Goal: Navigation & Orientation: Find specific page/section

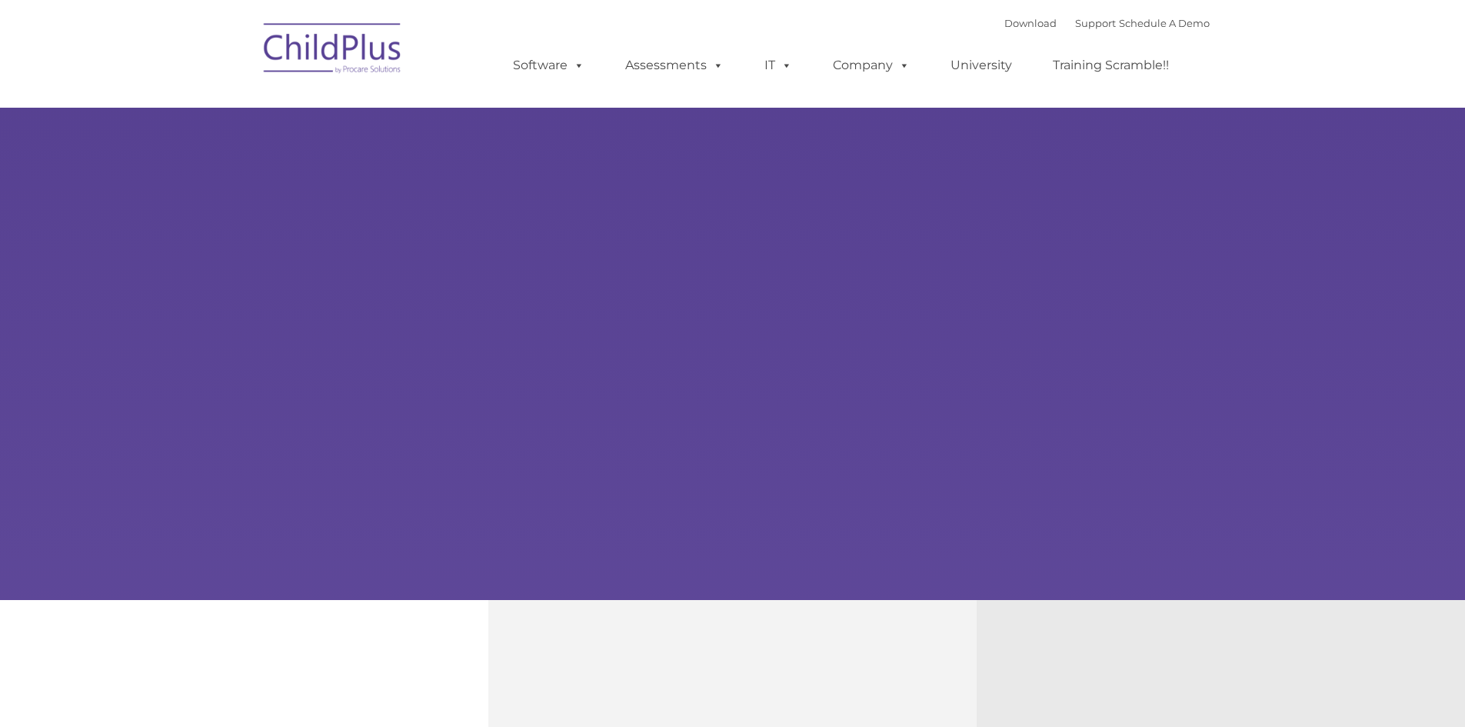
type input ""
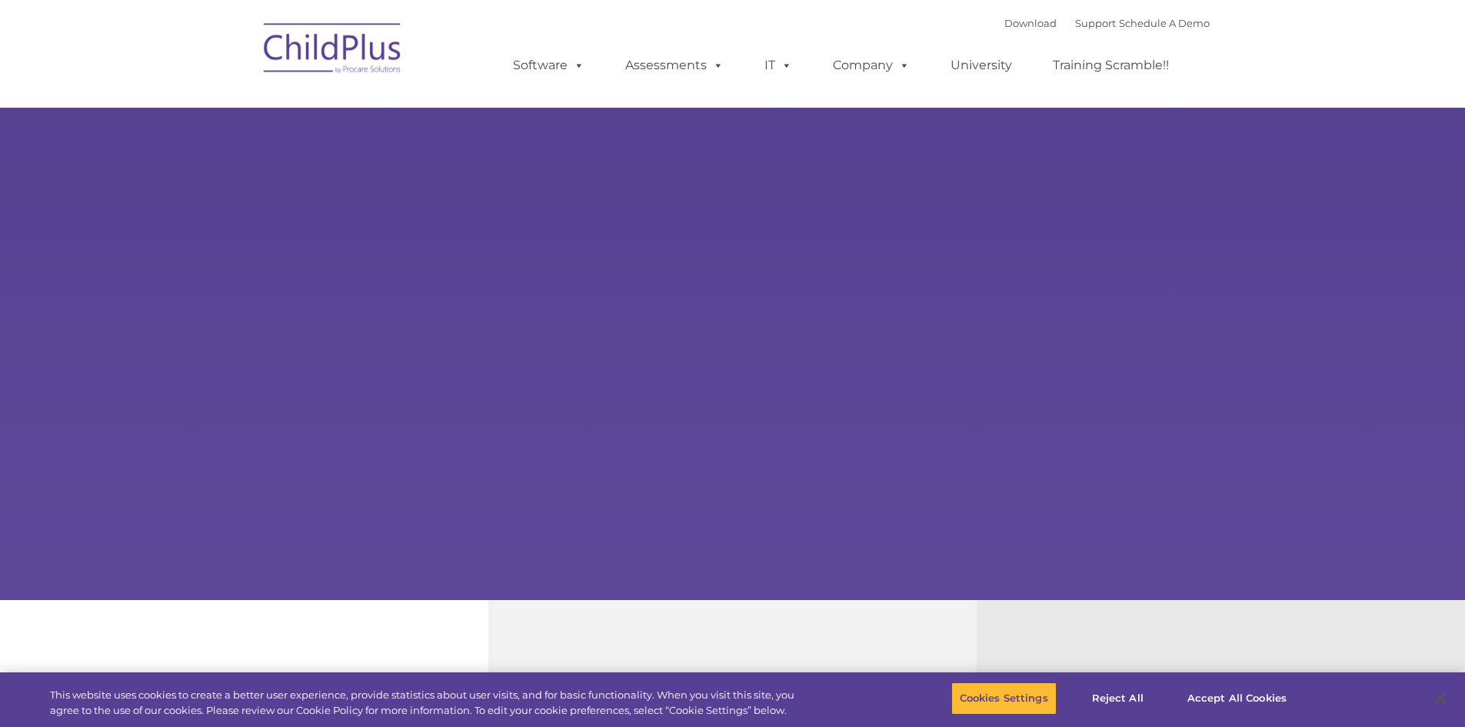
select select "MEDIUM"
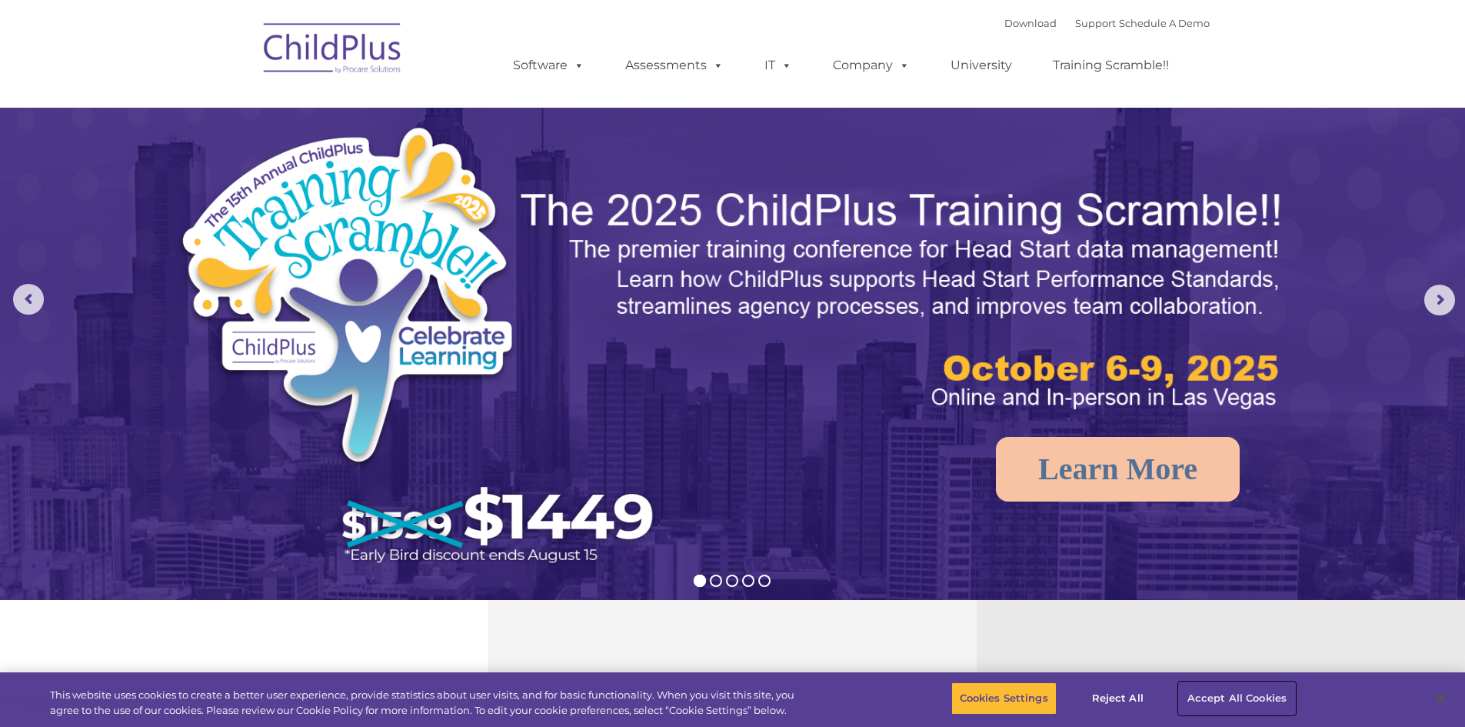
click at [1241, 699] on button "Accept All Cookies" at bounding box center [1237, 698] width 116 height 32
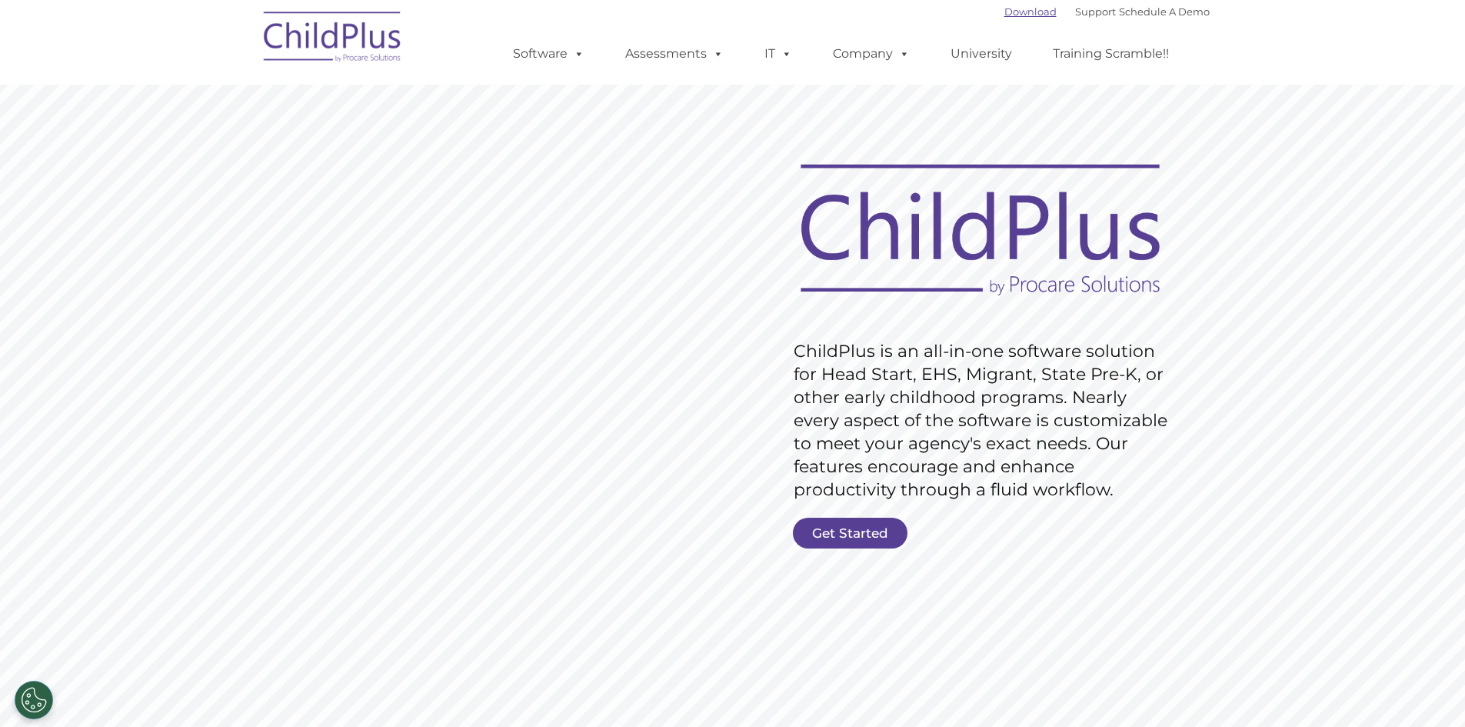
click at [1017, 6] on link "Download" at bounding box center [1031, 11] width 52 height 12
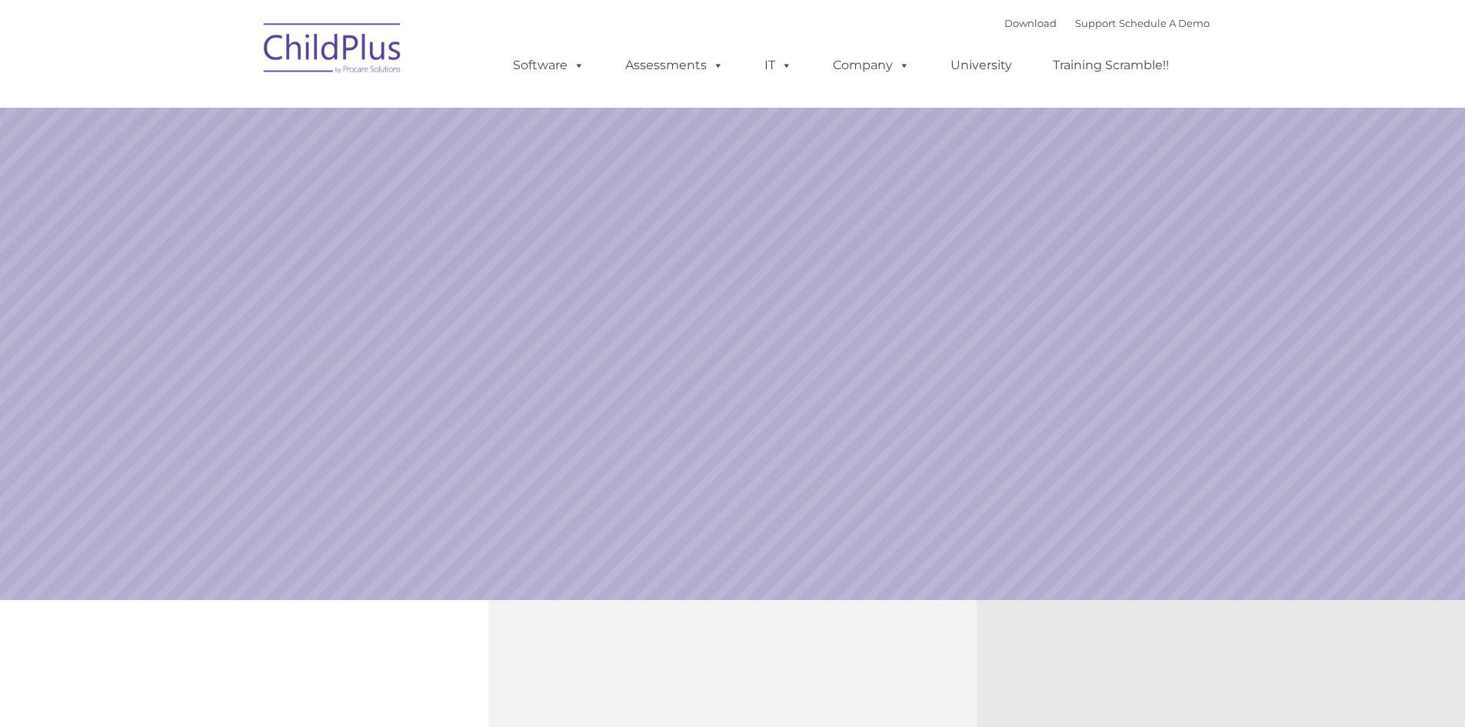
select select "MEDIUM"
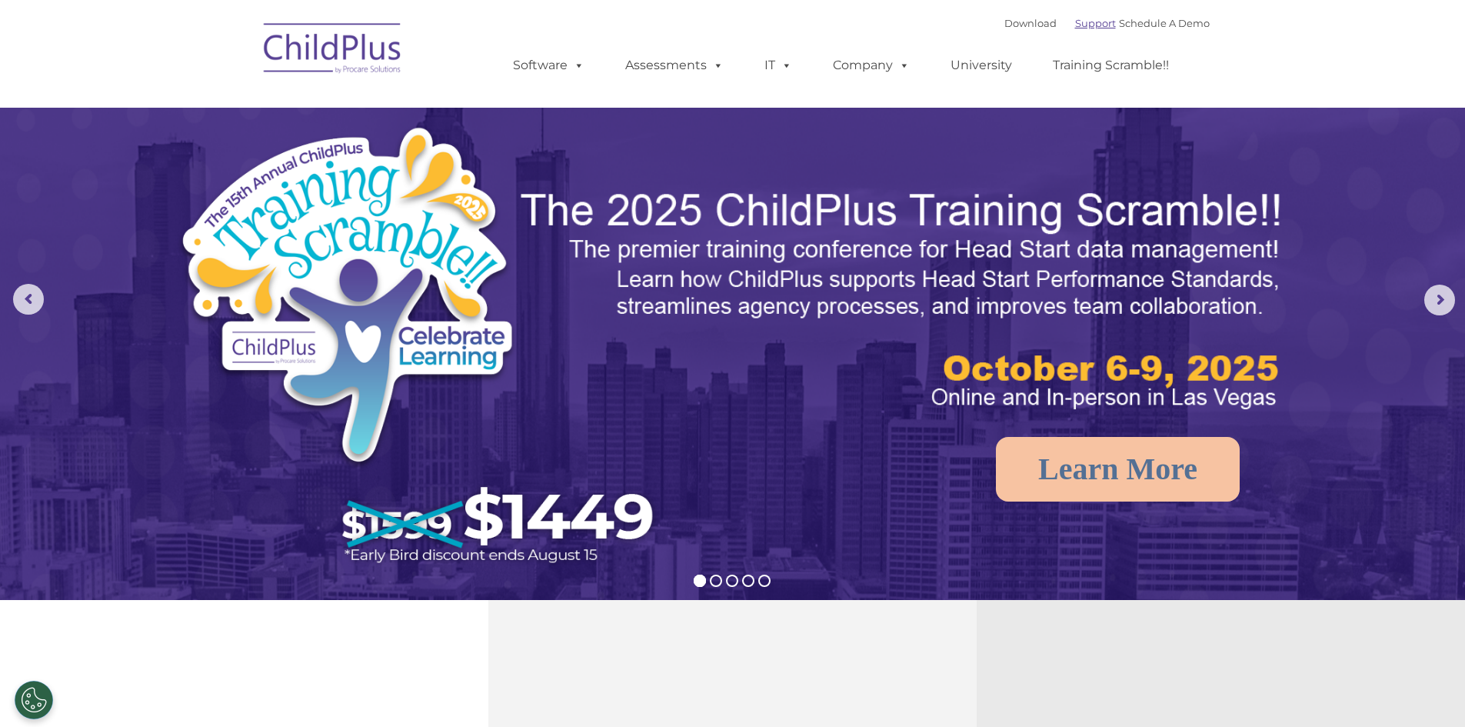
click at [1075, 23] on link "Support" at bounding box center [1095, 23] width 41 height 12
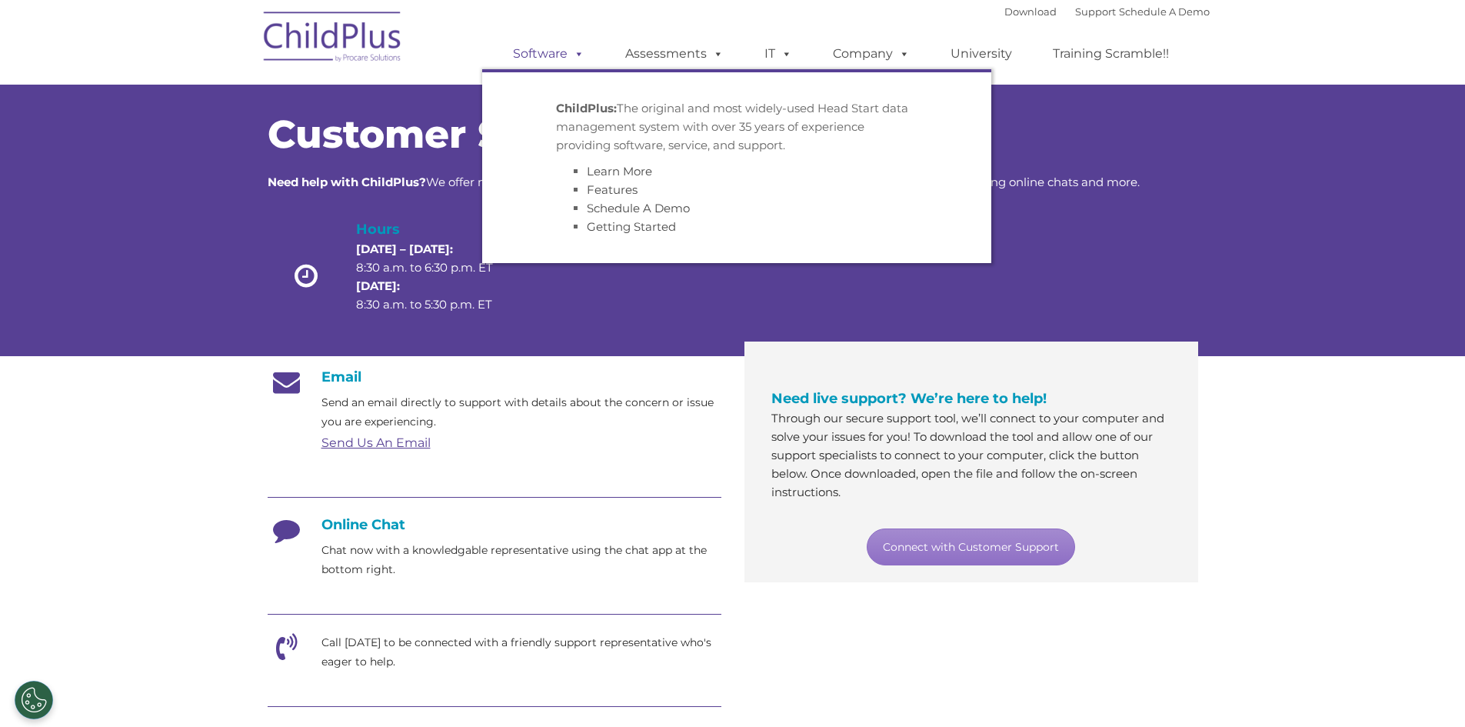
click at [580, 58] on span at bounding box center [576, 53] width 17 height 15
click at [532, 58] on link "Software" at bounding box center [549, 53] width 102 height 31
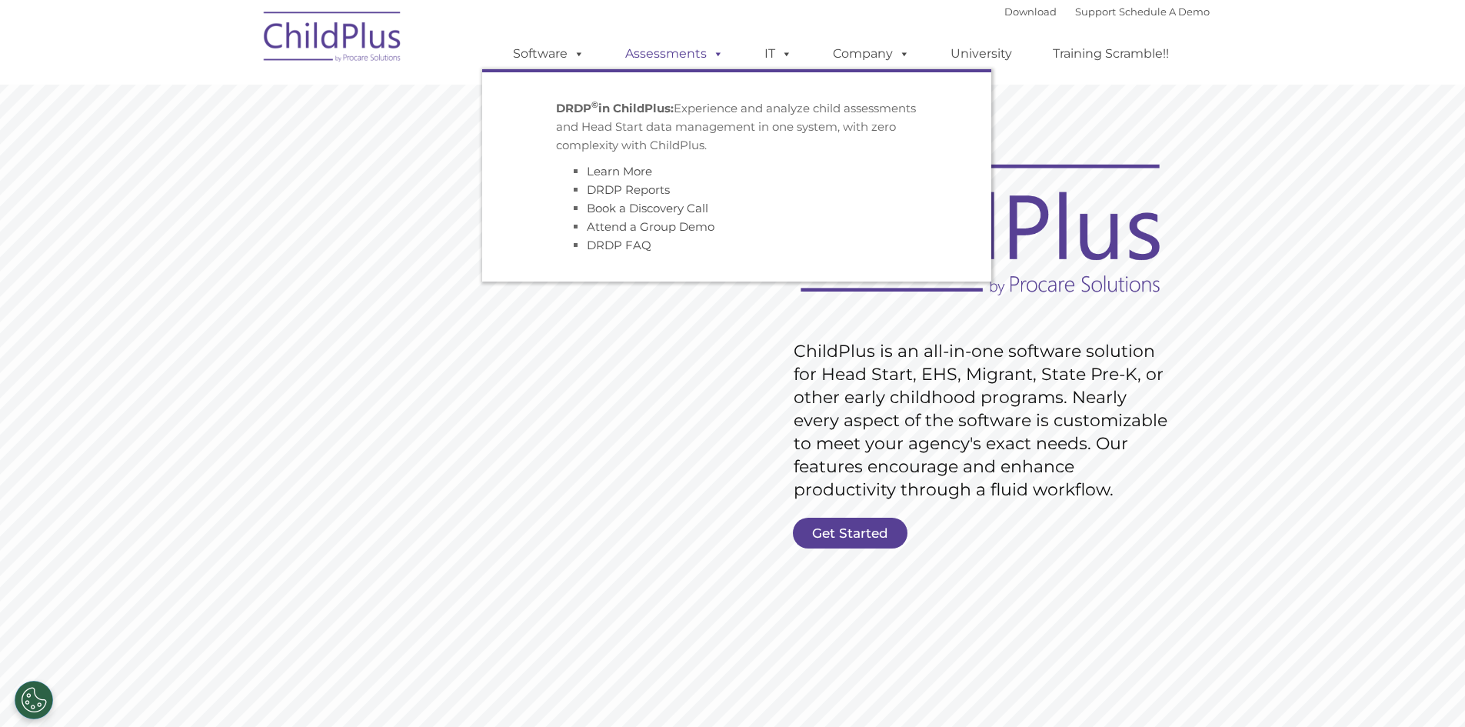
click at [662, 55] on link "Assessments" at bounding box center [674, 53] width 129 height 31
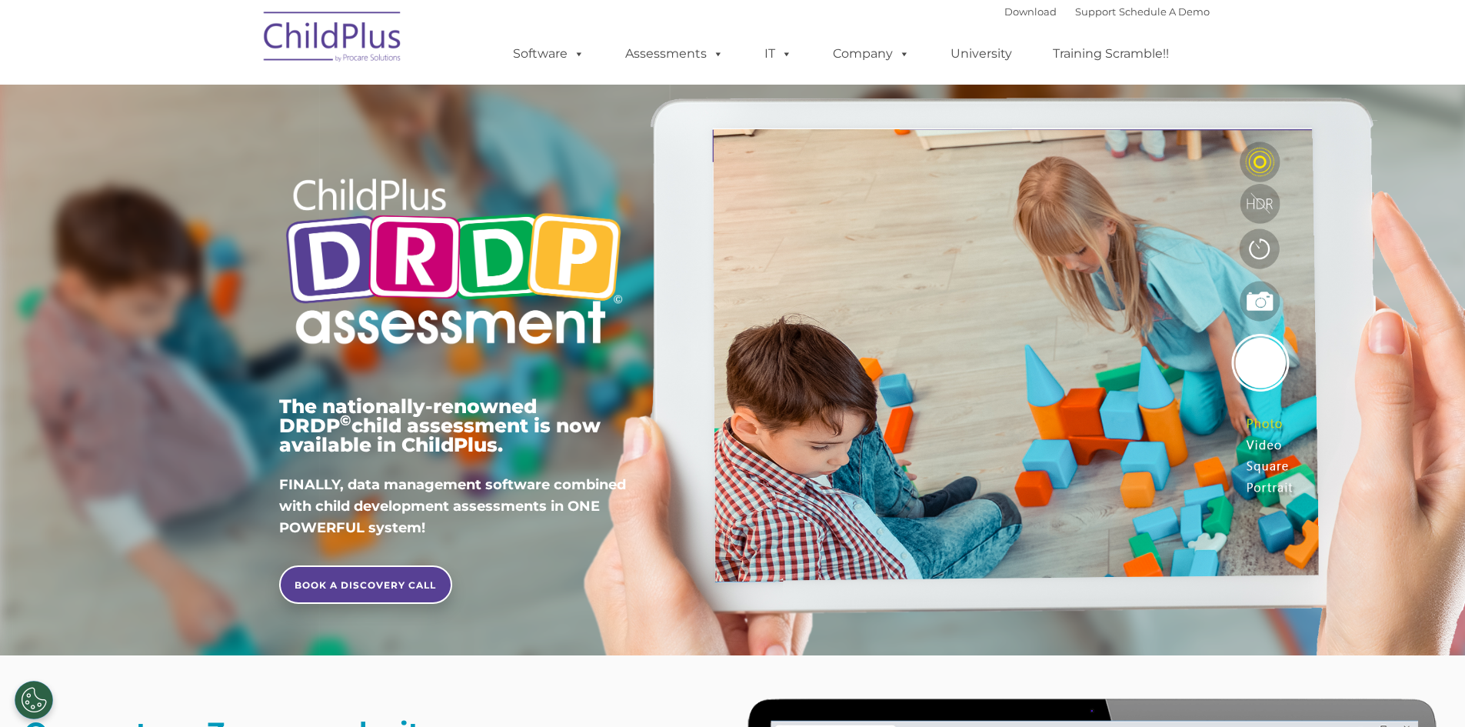
type input ""
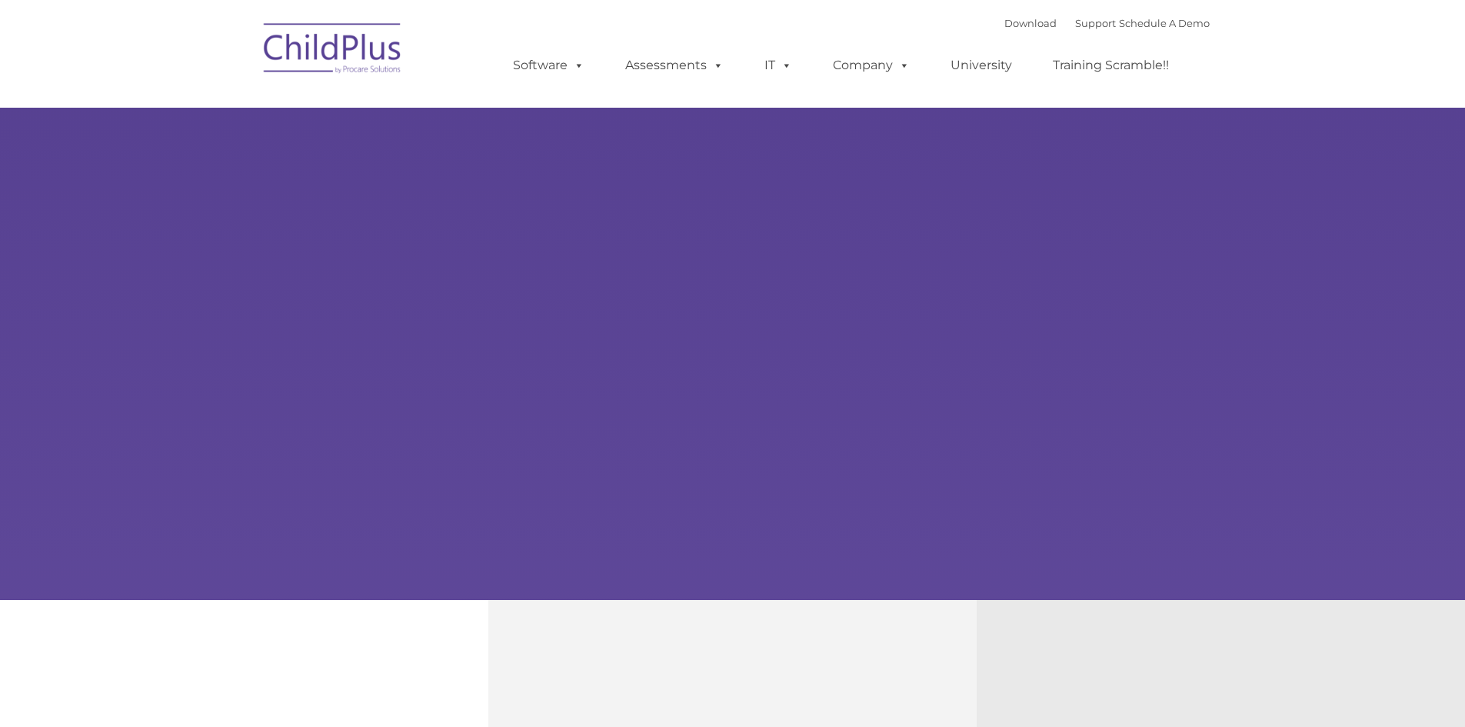
type input ""
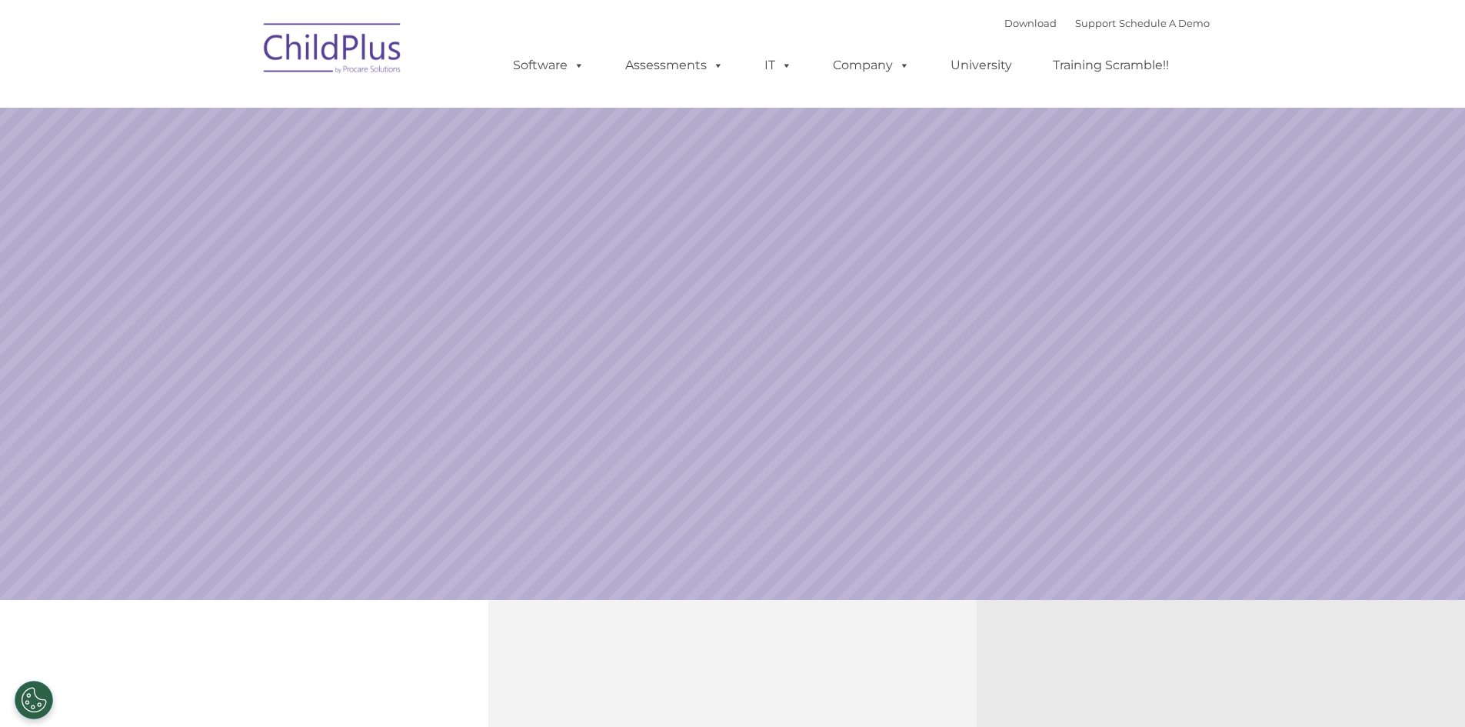
select select "MEDIUM"
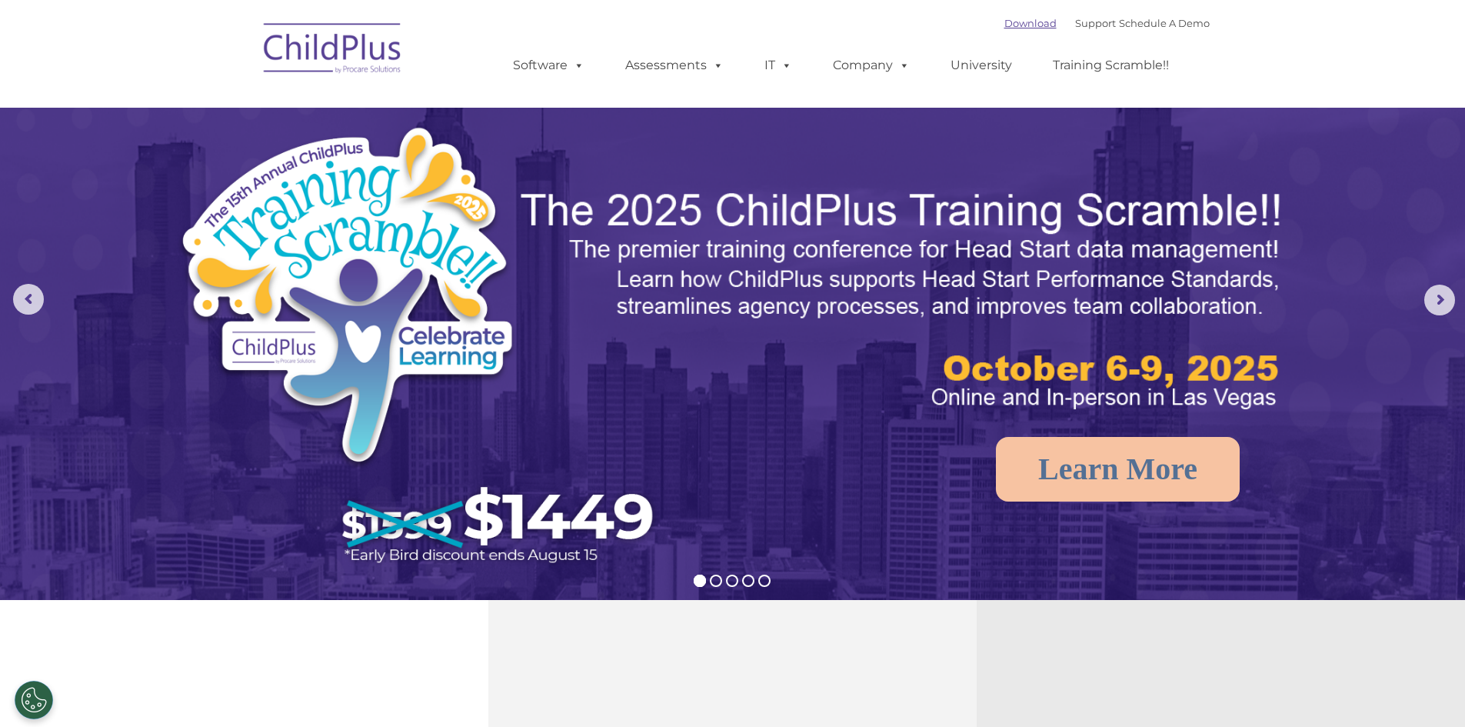
click at [1005, 22] on link "Download" at bounding box center [1031, 23] width 52 height 12
